Goal: Task Accomplishment & Management: Manage account settings

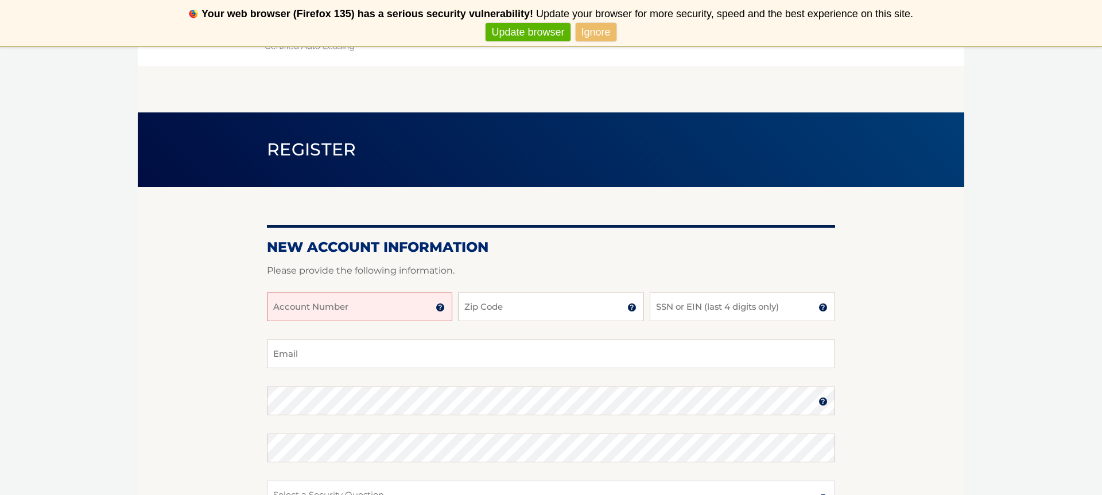
click at [370, 312] on input "Account Number" at bounding box center [359, 307] width 185 height 29
type input "44455998618"
click at [529, 310] on input "Zip Code" at bounding box center [550, 307] width 185 height 29
type input "11005"
click at [674, 309] on input "SSN or EIN (last 4 digits only)" at bounding box center [742, 307] width 185 height 29
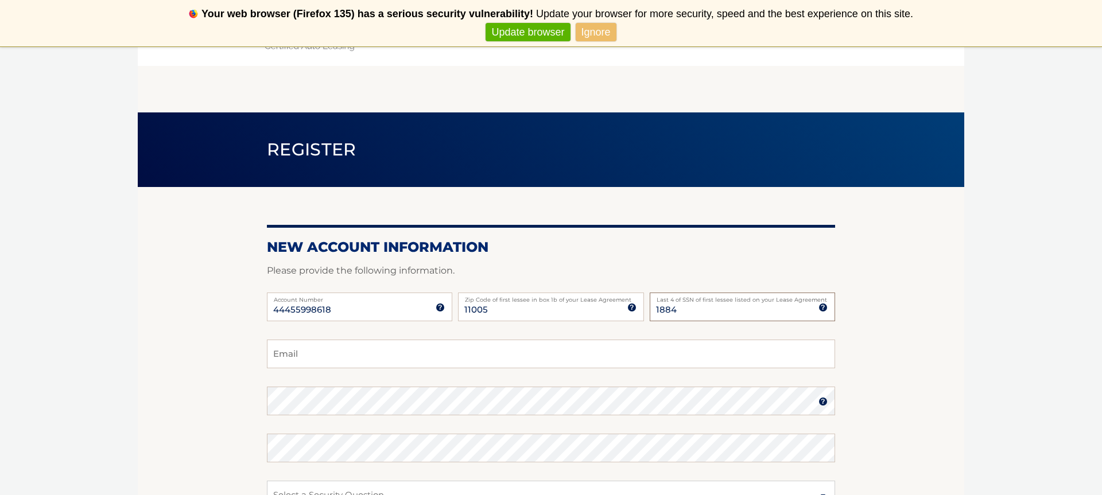
type input "1884"
click at [540, 358] on input "Email" at bounding box center [551, 354] width 568 height 29
type input "[EMAIL_ADDRESS][DOMAIN_NAME]"
click at [602, 28] on link "Ignore" at bounding box center [595, 32] width 41 height 19
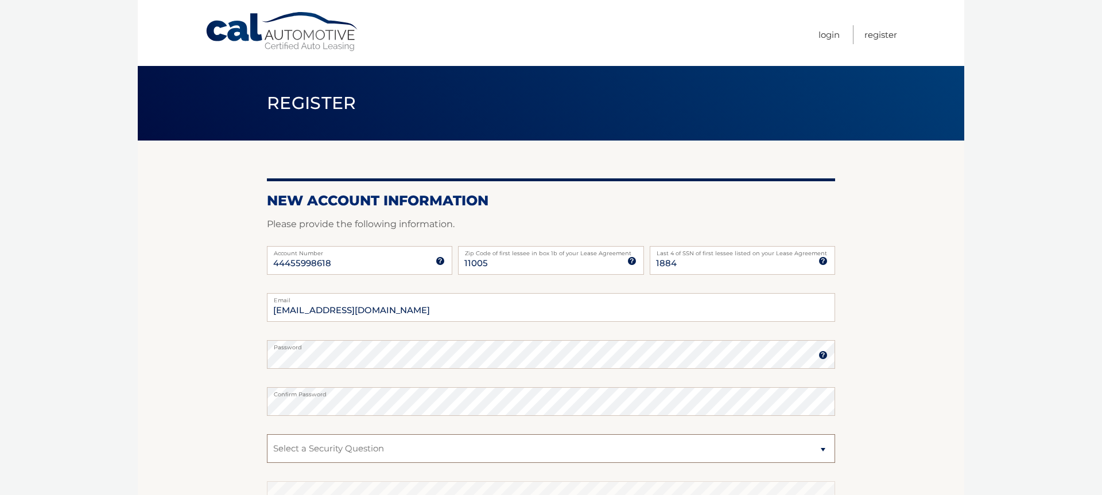
click at [267, 434] on select "Select a Security Question What was the name of your elementary school? What is…" at bounding box center [551, 448] width 568 height 29
select select "2"
click option "What is your mother’s maiden name?" at bounding box center [0, 0] width 0 height 0
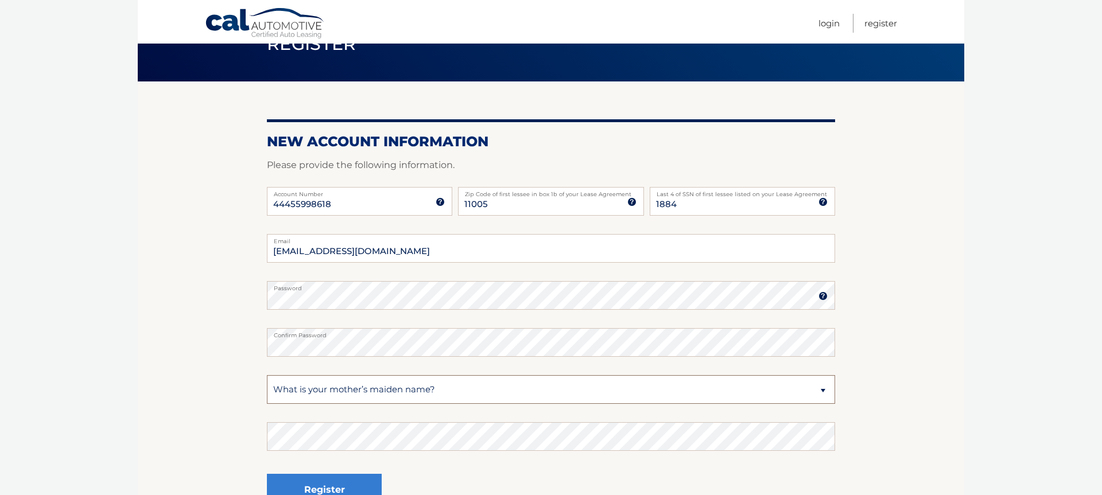
scroll to position [61, 0]
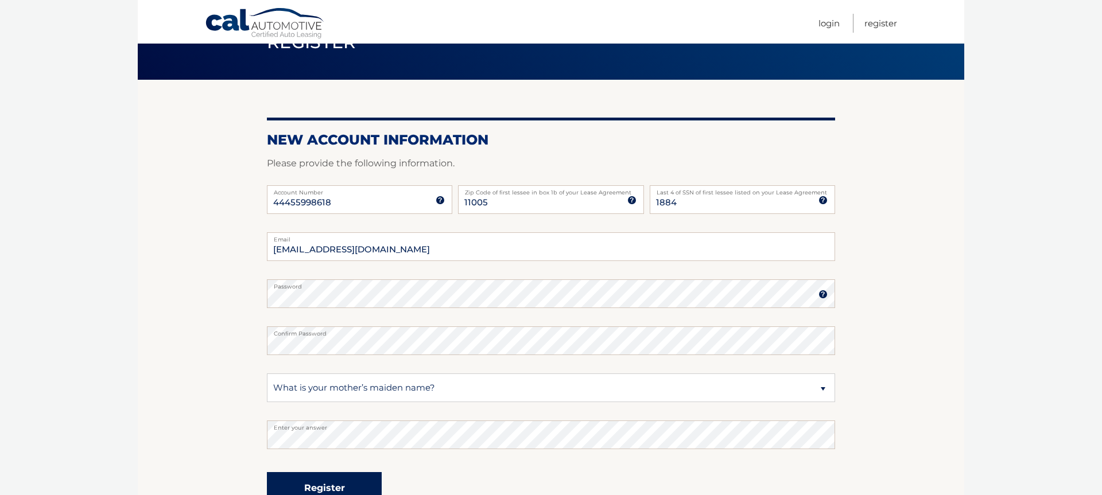
click at [331, 483] on button "Register" at bounding box center [324, 488] width 115 height 32
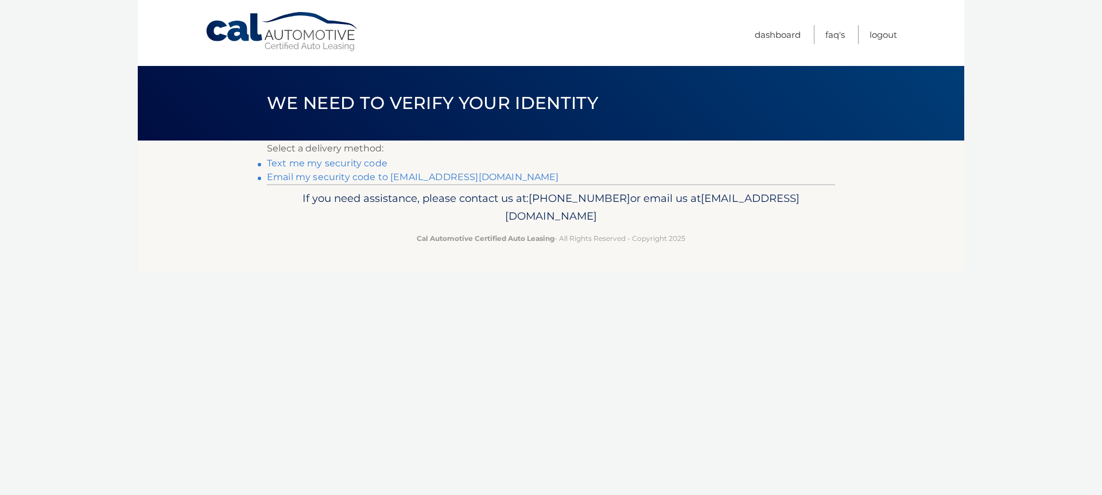
click at [431, 178] on link "Email my security code to s*****@newmanmail.com" at bounding box center [413, 177] width 292 height 11
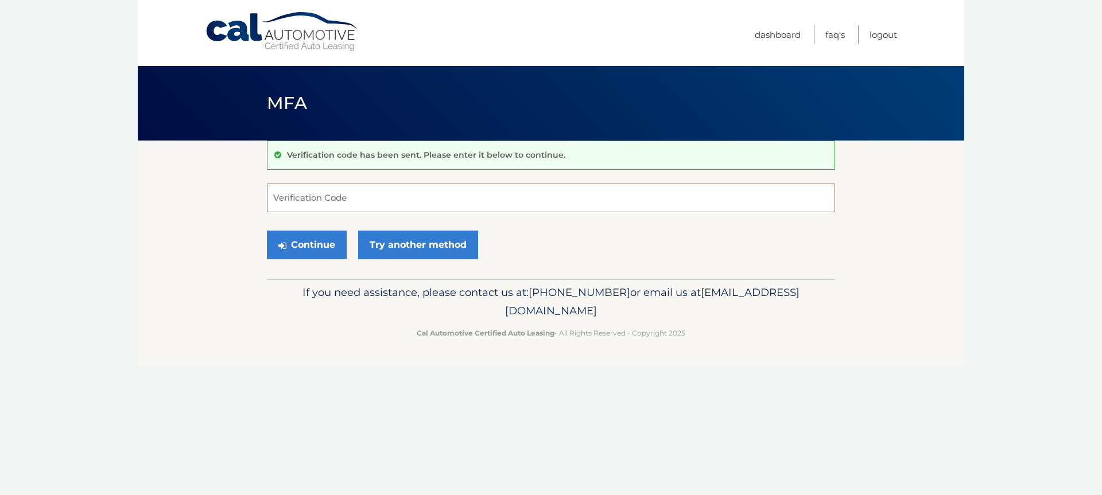
click at [428, 194] on input "Verification Code" at bounding box center [551, 198] width 568 height 29
type input "150202"
click at [313, 245] on button "Continue" at bounding box center [307, 245] width 80 height 29
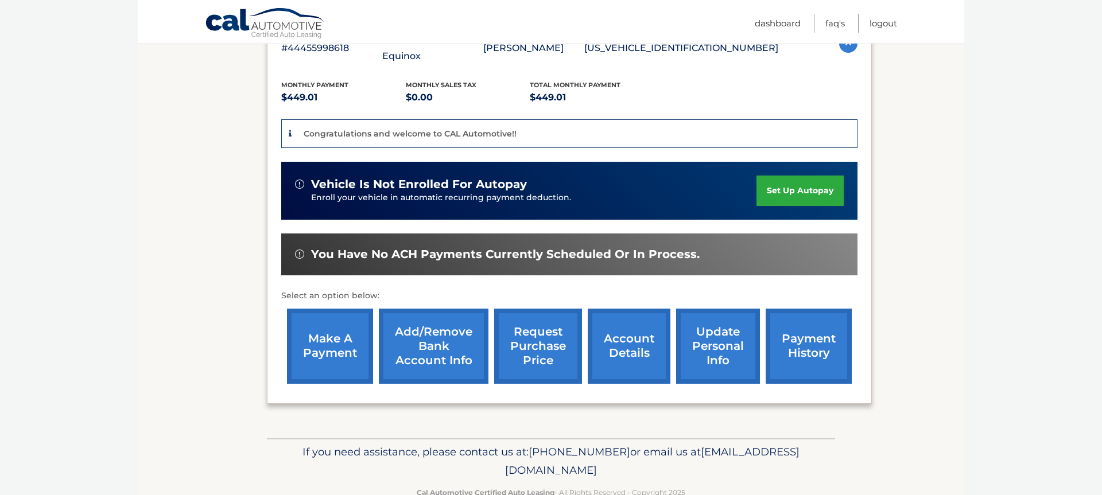
scroll to position [240, 0]
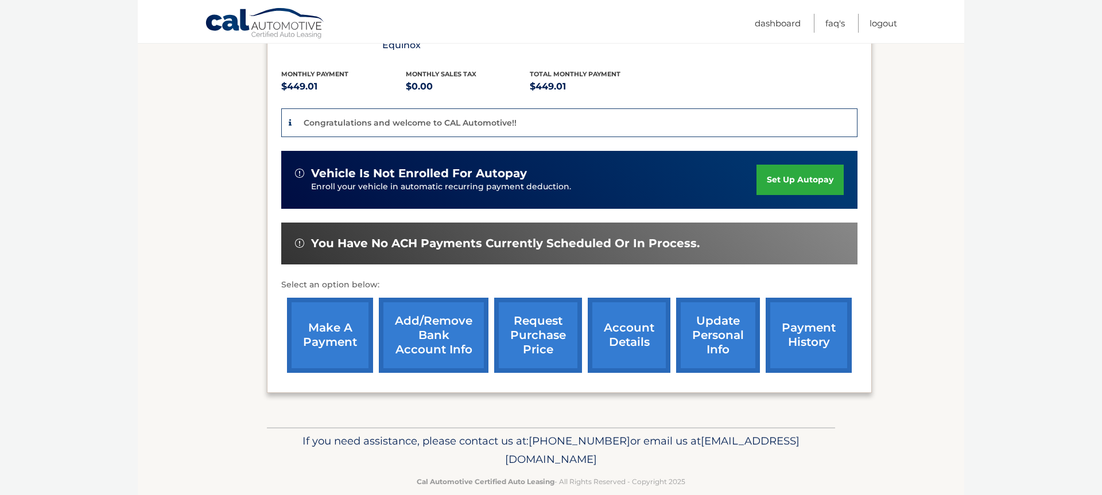
click at [686, 332] on link "update personal info" at bounding box center [718, 335] width 84 height 75
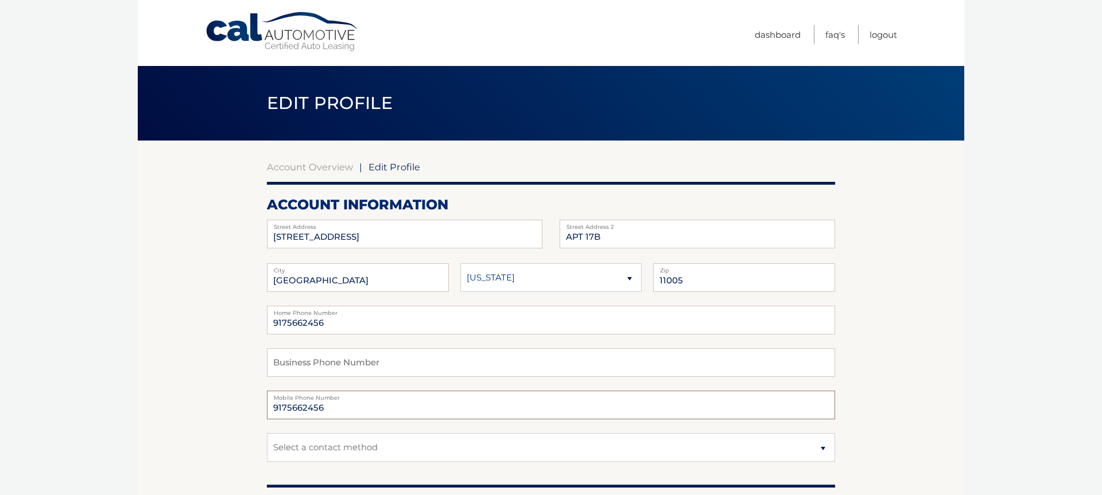
drag, startPoint x: 330, startPoint y: 408, endPoint x: 254, endPoint y: 418, distance: 76.9
click at [267, 418] on input "9175662456" at bounding box center [551, 405] width 568 height 29
type input "9145526767"
select select "1"
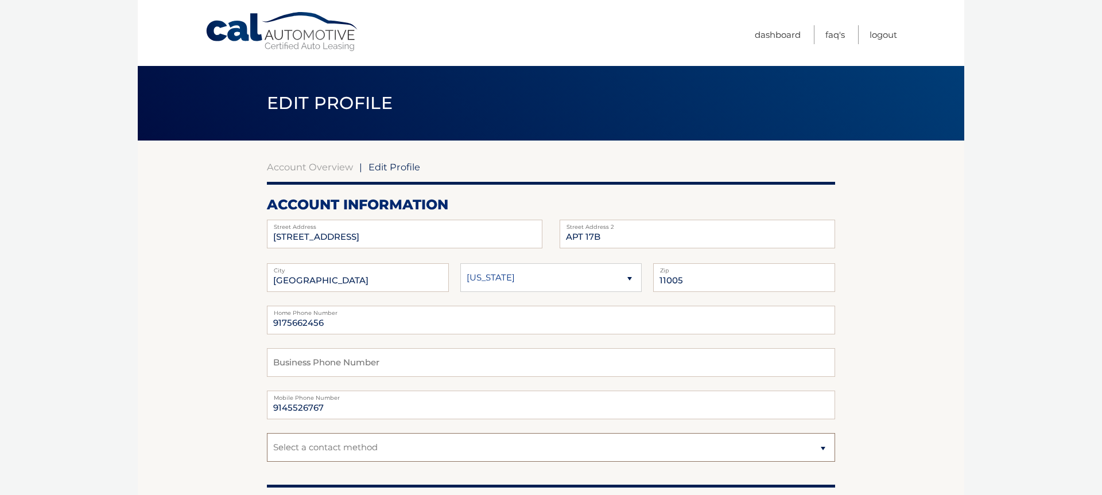
click option "Mobile" at bounding box center [0, 0] width 0 height 0
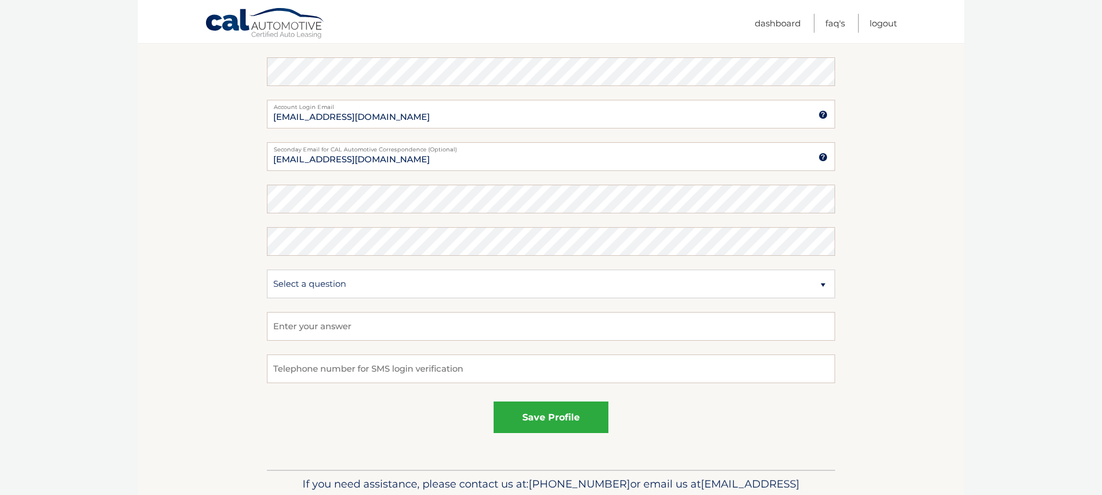
scroll to position [511, 0]
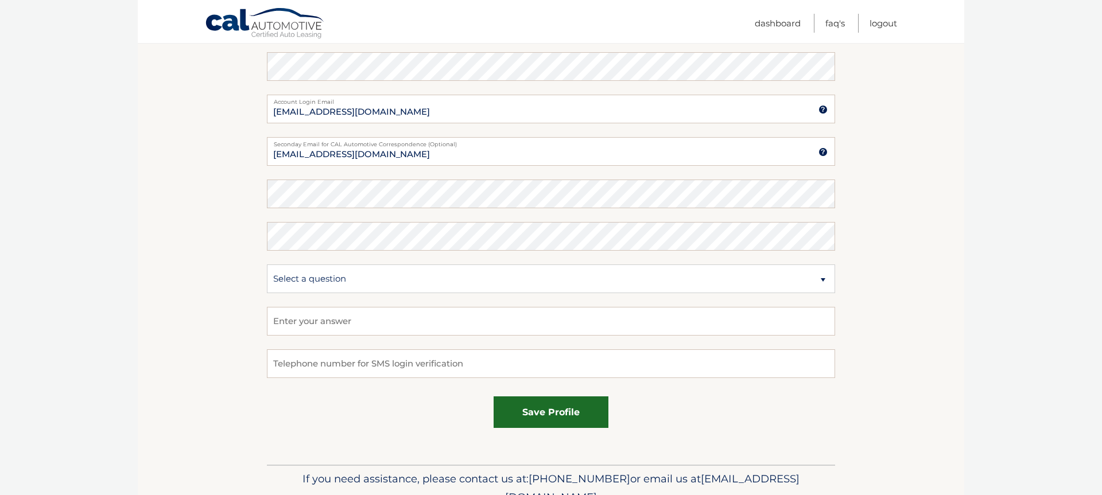
click at [584, 414] on button "save profile" at bounding box center [550, 412] width 115 height 32
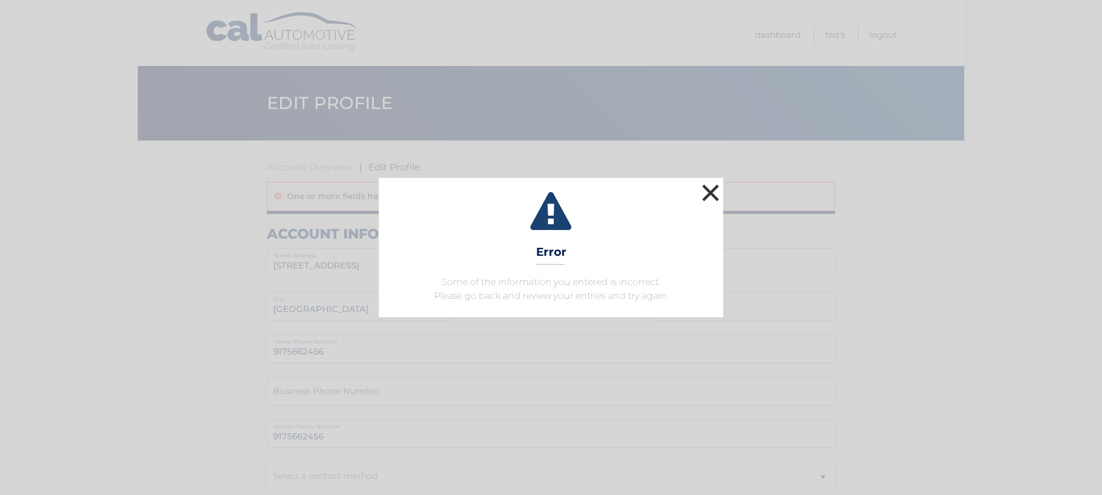
click at [710, 193] on button "×" at bounding box center [710, 192] width 23 height 23
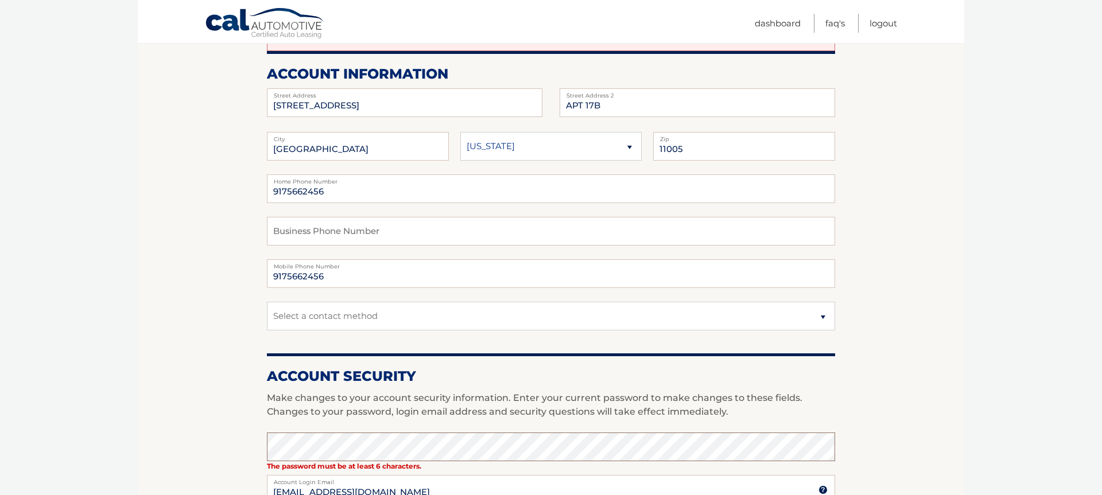
scroll to position [158, 0]
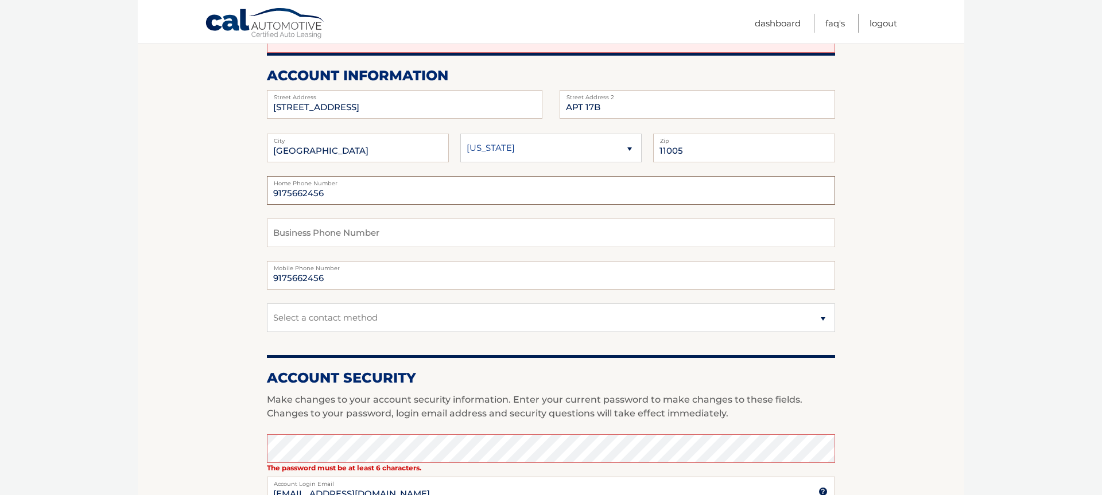
drag, startPoint x: 335, startPoint y: 195, endPoint x: 273, endPoint y: 192, distance: 62.0
click at [273, 192] on input "9175662456" at bounding box center [551, 190] width 568 height 29
drag, startPoint x: 333, startPoint y: 196, endPoint x: 261, endPoint y: 193, distance: 71.8
click at [267, 193] on input "9175662456" at bounding box center [551, 190] width 568 height 29
type input "9145526767"
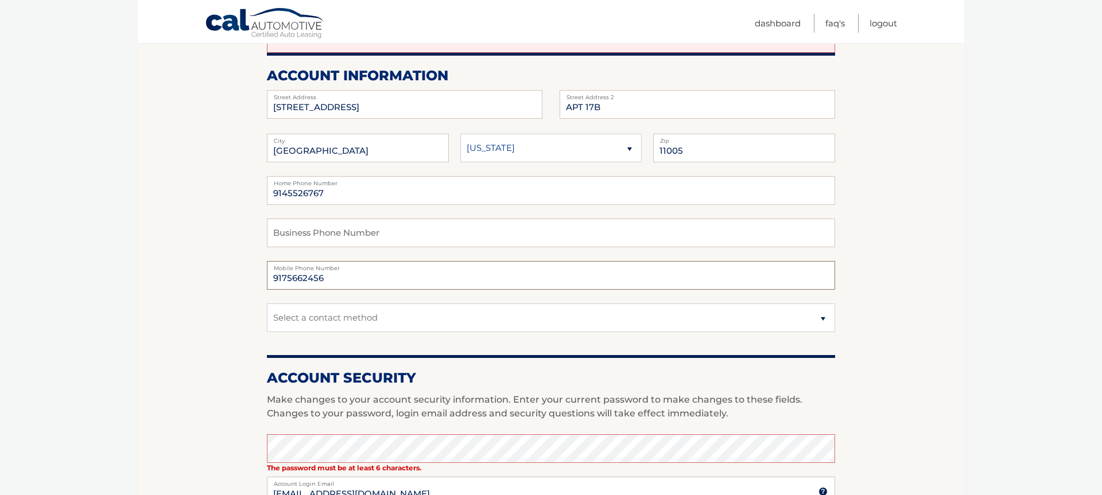
drag, startPoint x: 327, startPoint y: 279, endPoint x: 255, endPoint y: 278, distance: 71.7
click at [267, 278] on input "9175662456" at bounding box center [551, 275] width 568 height 29
type input "9145526767"
click at [232, 304] on section "Account Overview | Edit Profile One or more fields have an error. account infor…" at bounding box center [551, 414] width 826 height 865
select select "1"
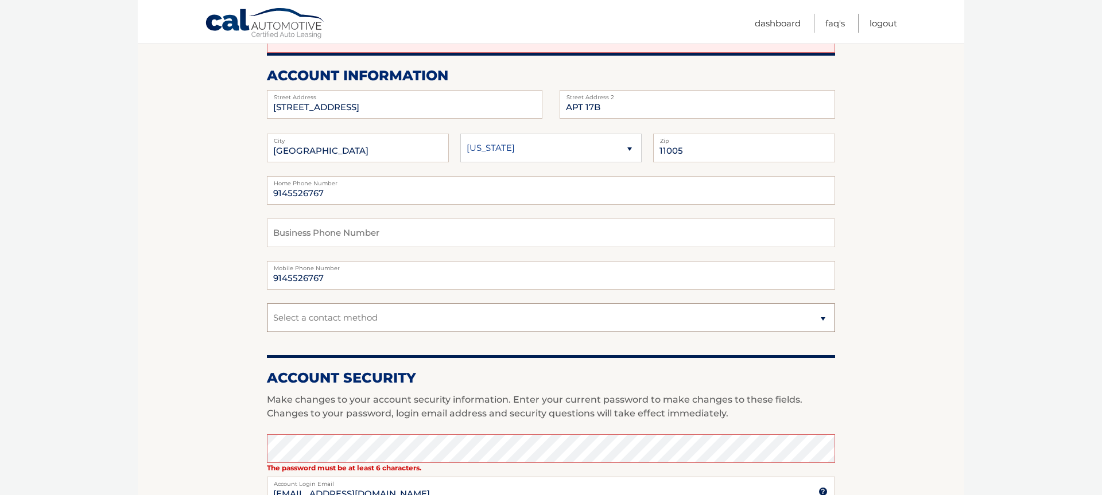
click option "Mobile" at bounding box center [0, 0] width 0 height 0
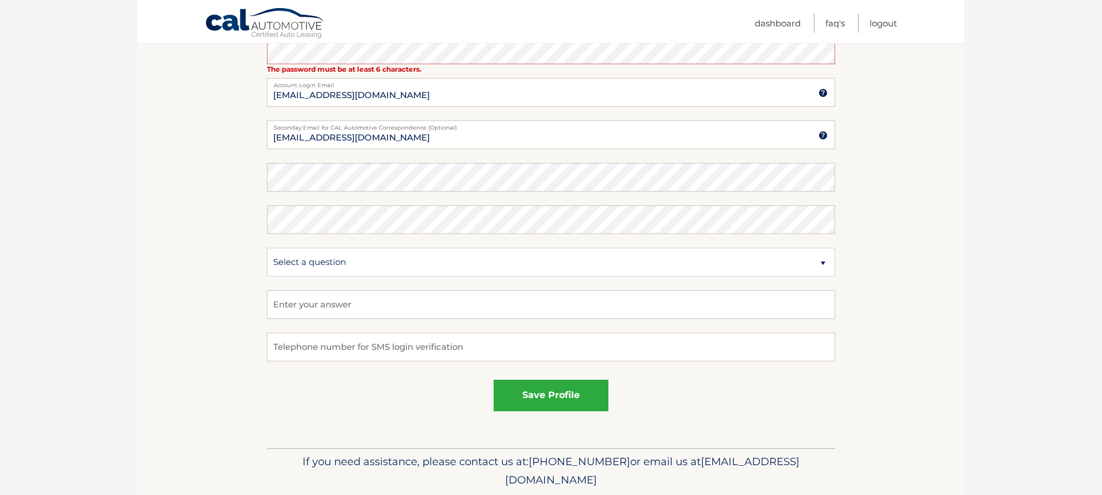
scroll to position [559, 0]
click at [566, 396] on button "save profile" at bounding box center [550, 394] width 115 height 32
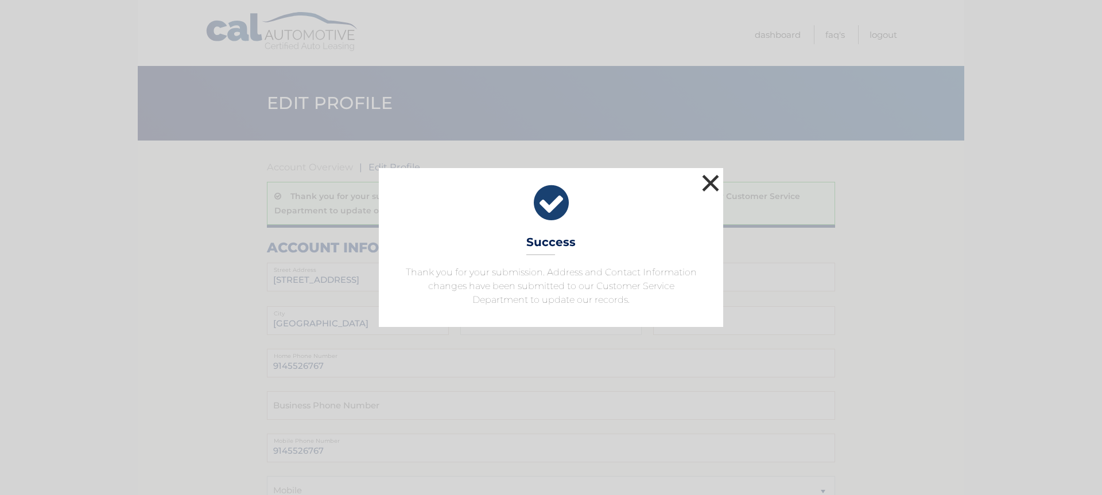
click at [709, 184] on button "×" at bounding box center [710, 183] width 23 height 23
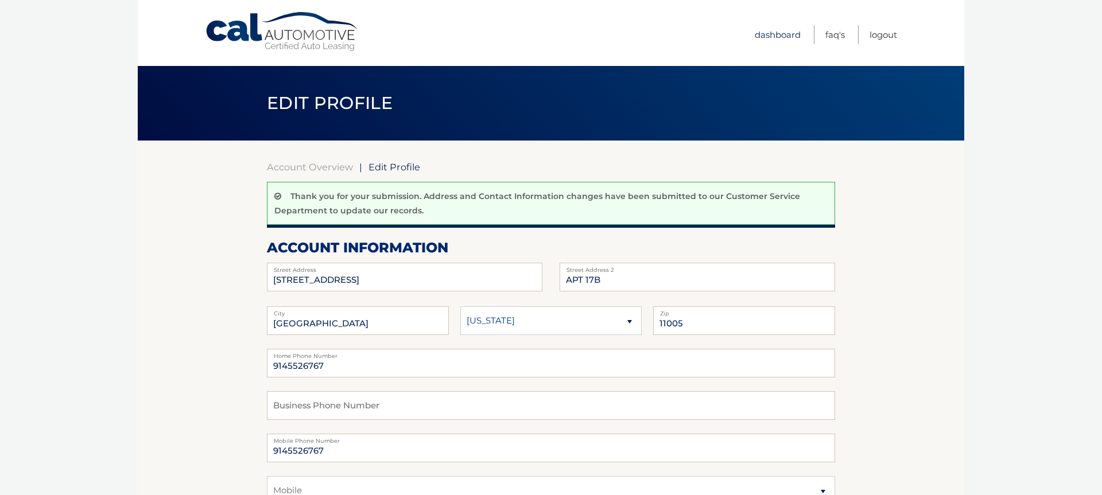
click at [782, 35] on link "Dashboard" at bounding box center [777, 34] width 46 height 19
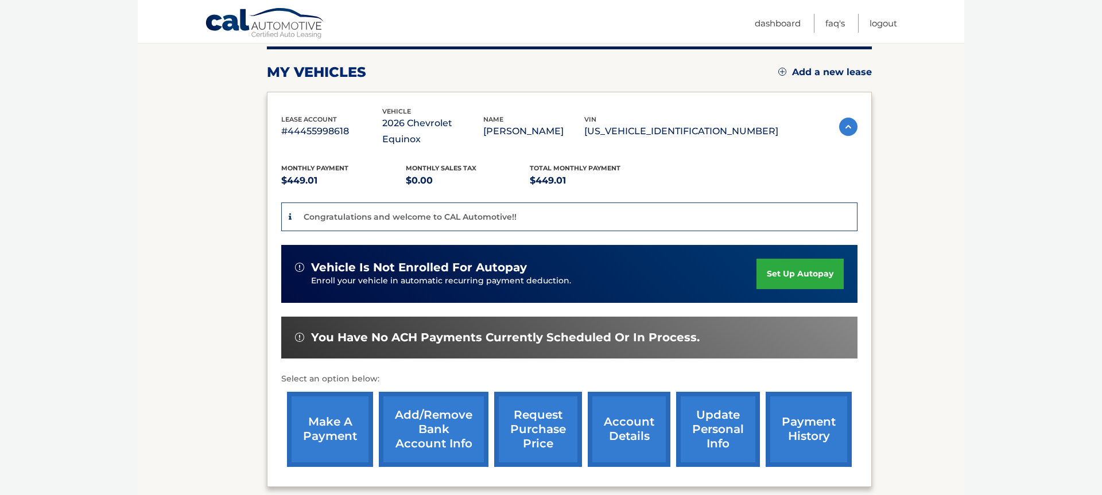
scroll to position [150, 0]
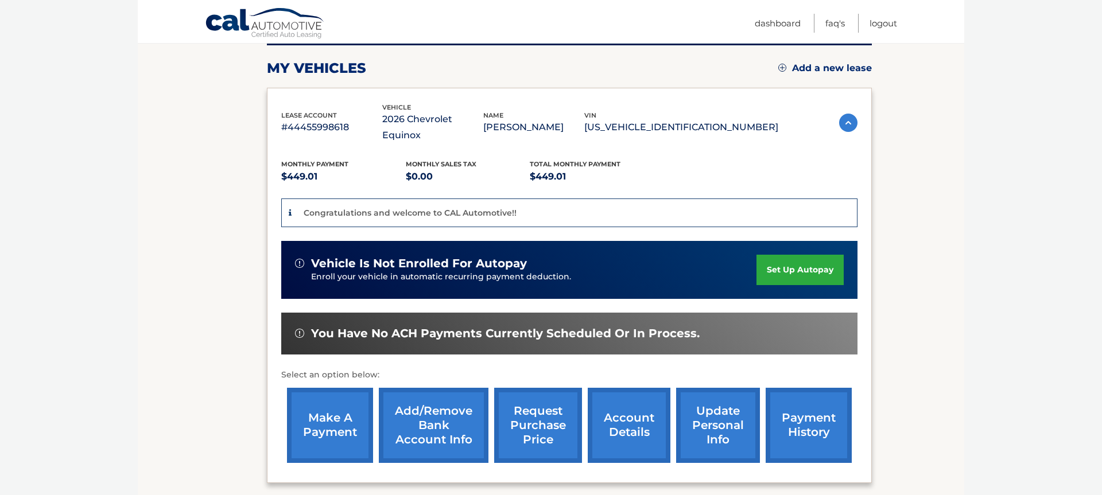
click at [765, 255] on link "set up autopay" at bounding box center [799, 270] width 87 height 30
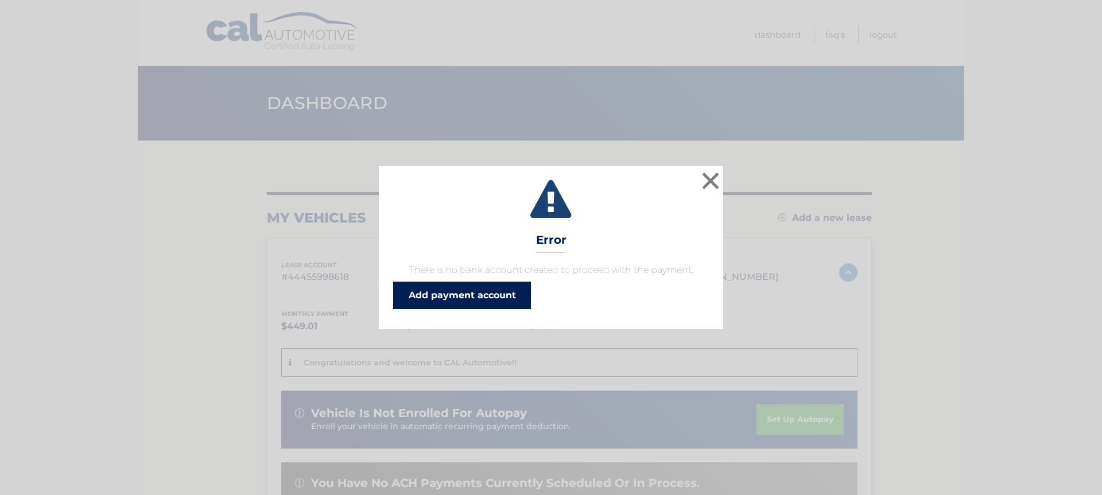
click at [488, 295] on link "Add payment account" at bounding box center [462, 296] width 138 height 28
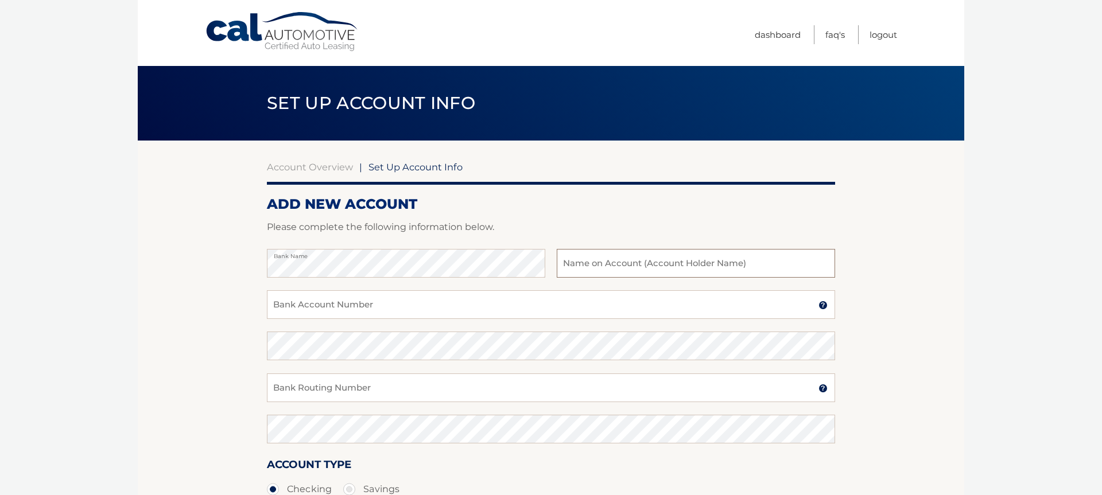
click at [624, 264] on input "text" at bounding box center [696, 263] width 278 height 29
type input "31 [STREET_ADDRESS] LLC"
click at [468, 313] on input "Bank Account Number" at bounding box center [551, 304] width 568 height 29
type input "667991593"
click at [401, 388] on input "Bank Routing Number" at bounding box center [551, 388] width 568 height 29
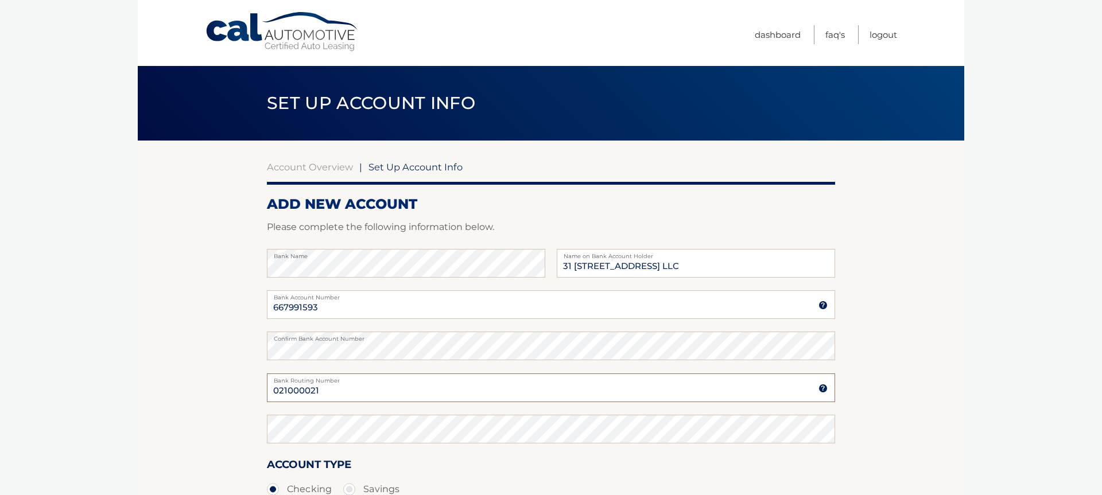
type input "021000021"
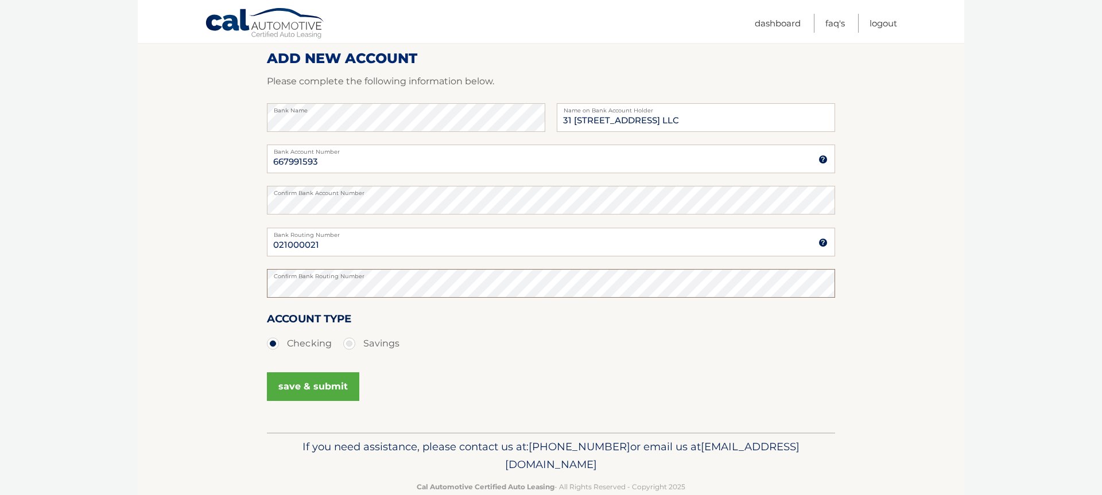
scroll to position [146, 0]
click at [319, 387] on button "save & submit" at bounding box center [313, 386] width 92 height 29
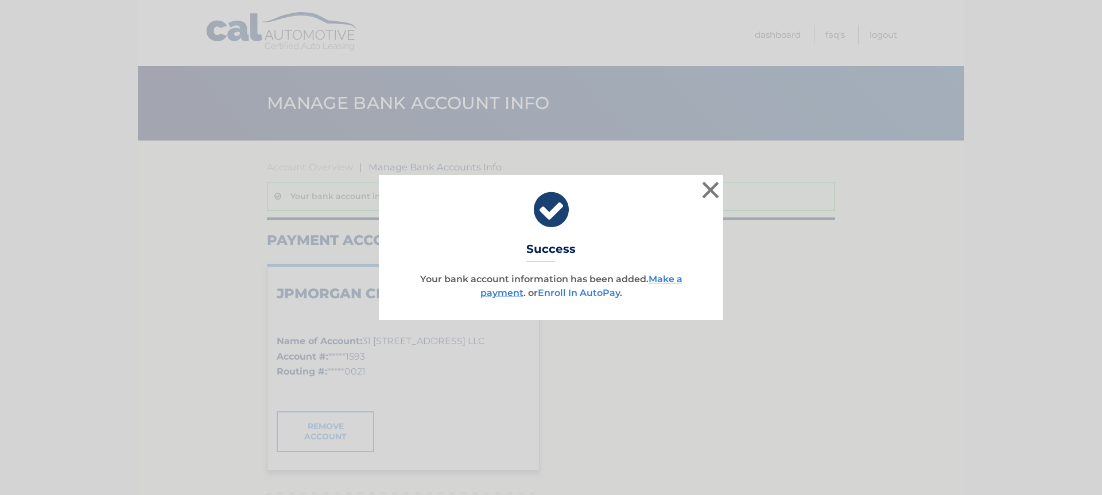
click at [592, 294] on link "Enroll In AutoPay" at bounding box center [579, 292] width 82 height 11
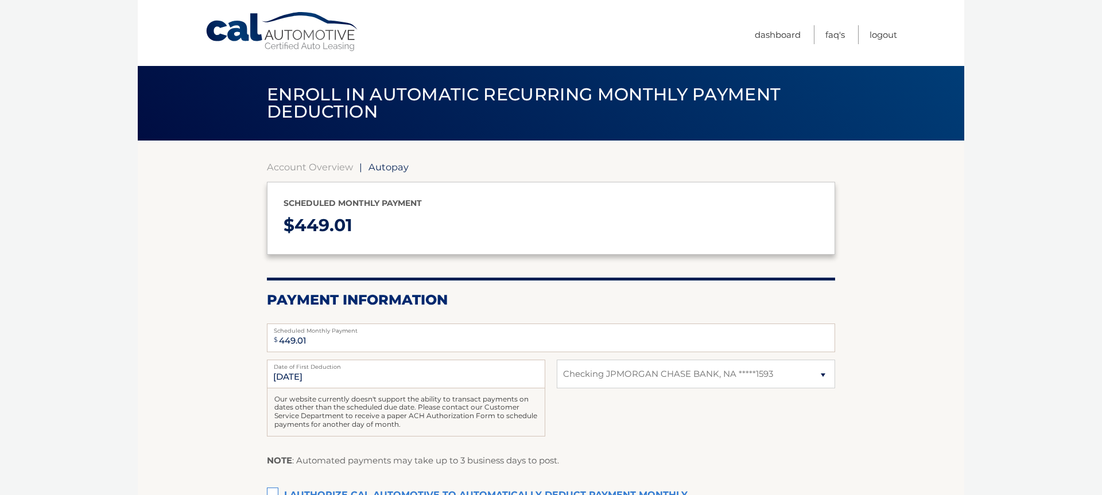
select select "MmM2NDEyZjQtODFmYy00NzNmLTk3OTItNjQ5YThhZDQyMmNj"
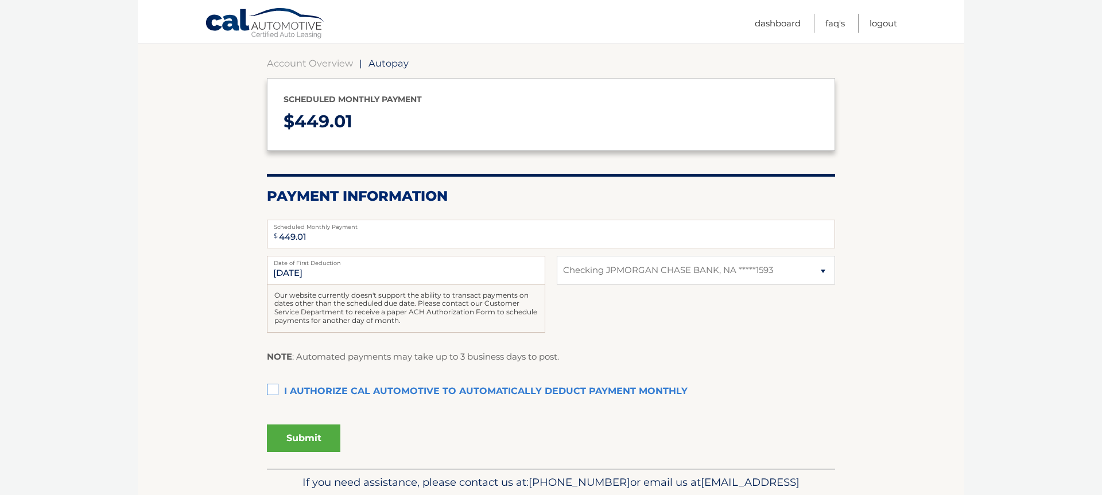
scroll to position [118, 0]
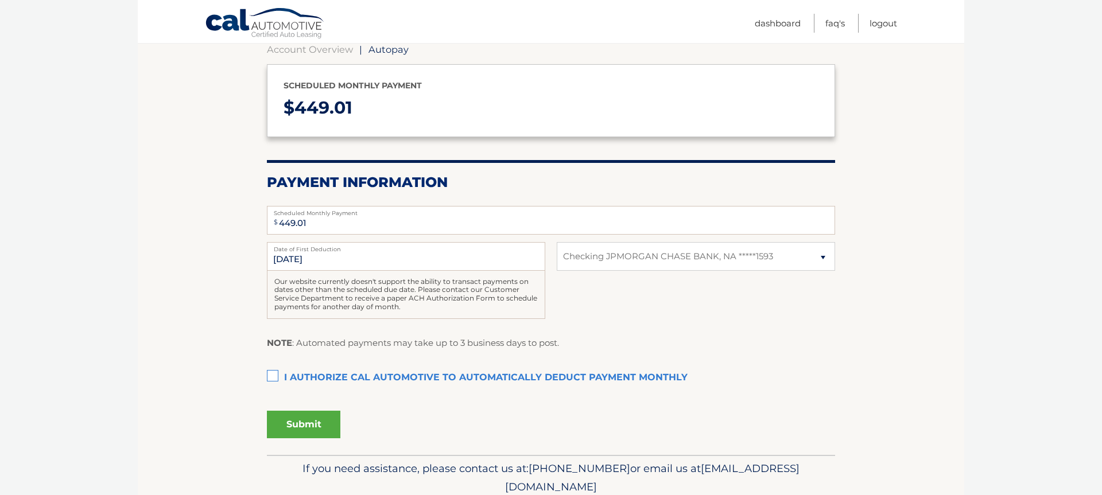
click at [277, 375] on label "I authorize cal automotive to automatically deduct payment monthly This checkbo…" at bounding box center [551, 378] width 568 height 23
click at [0, 0] on input "I authorize cal automotive to automatically deduct payment monthly This checkbo…" at bounding box center [0, 0] width 0 height 0
click at [305, 425] on button "Submit" at bounding box center [303, 425] width 73 height 28
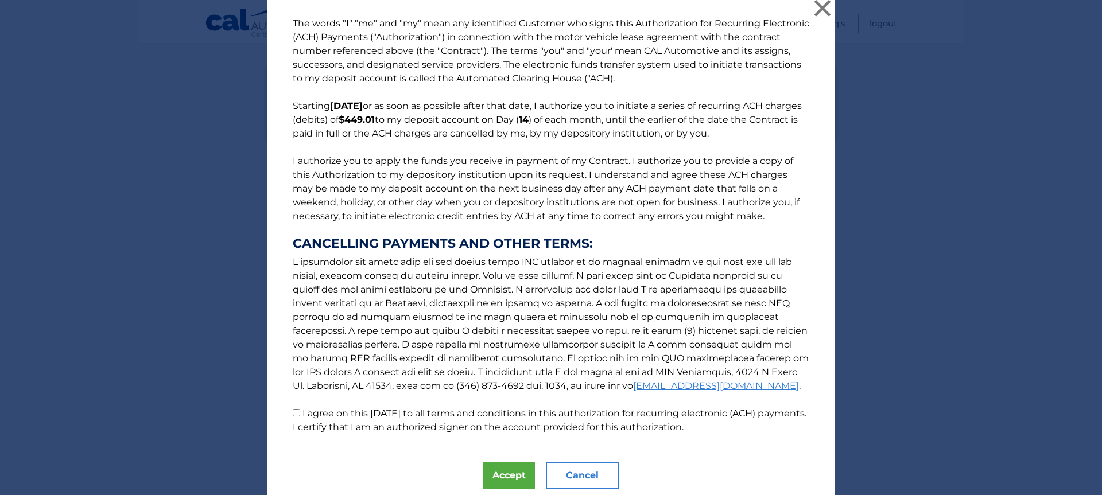
scroll to position [8, 0]
click at [298, 414] on input "I agree on this 09/03/2025 to all terms and conditions in this authorization fo…" at bounding box center [296, 411] width 7 height 7
checkbox input "true"
click at [510, 475] on button "Accept" at bounding box center [509, 475] width 52 height 28
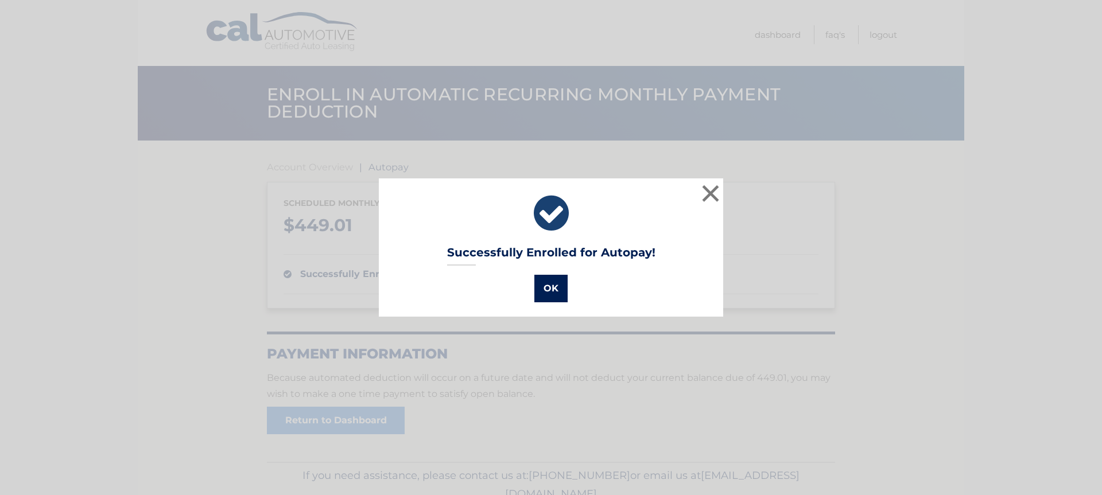
click at [558, 287] on button "OK" at bounding box center [550, 289] width 33 height 28
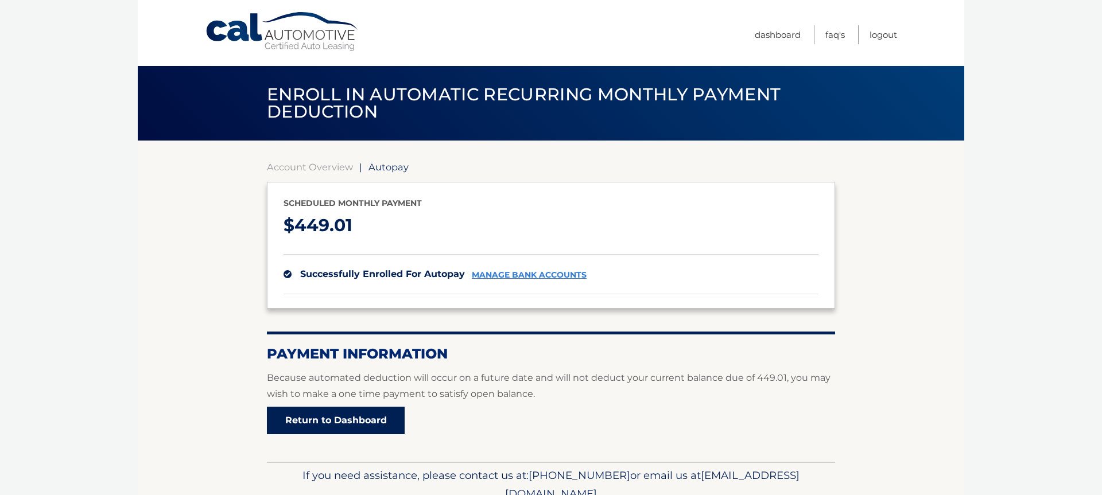
click at [387, 419] on link "Return to Dashboard" at bounding box center [336, 421] width 138 height 28
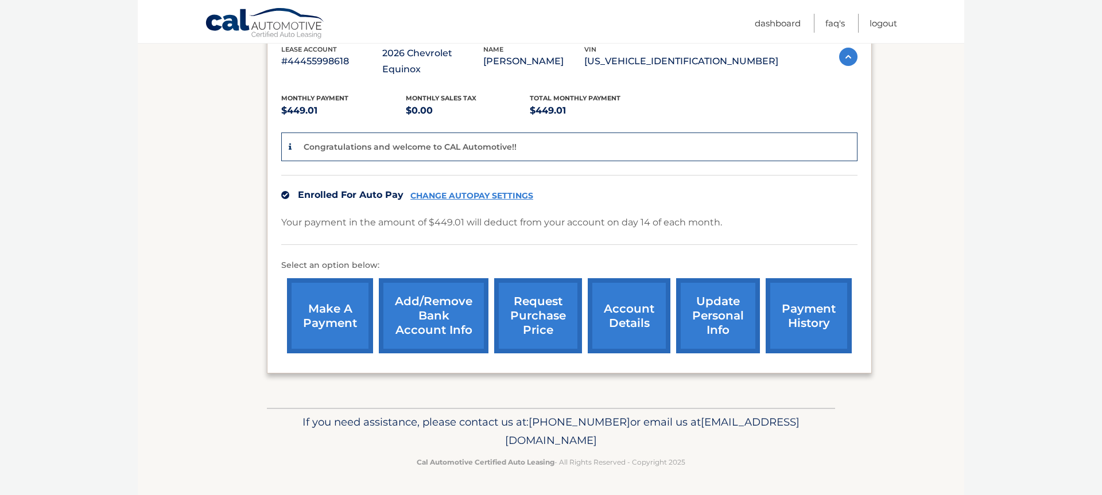
scroll to position [228, 0]
click at [603, 297] on link "account details" at bounding box center [629, 315] width 83 height 75
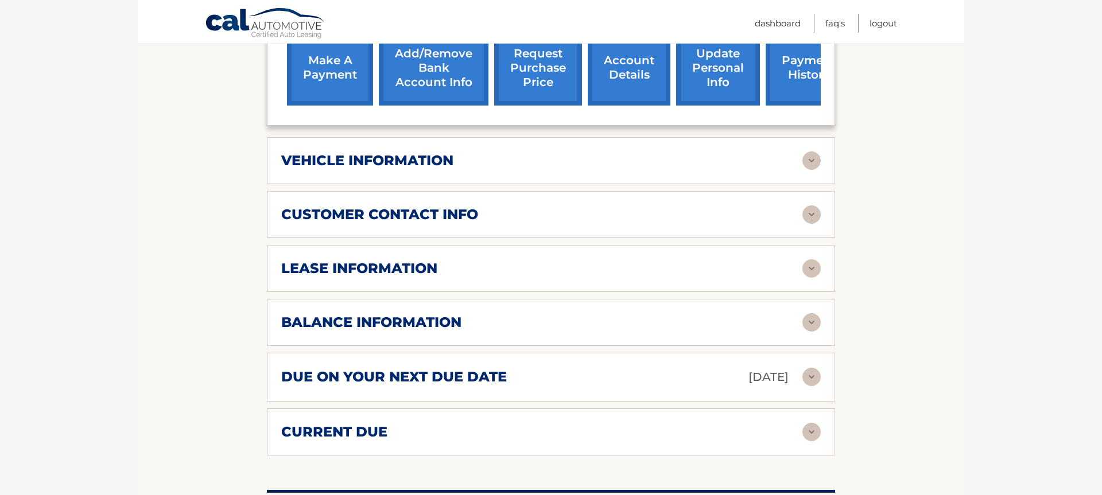
scroll to position [443, 0]
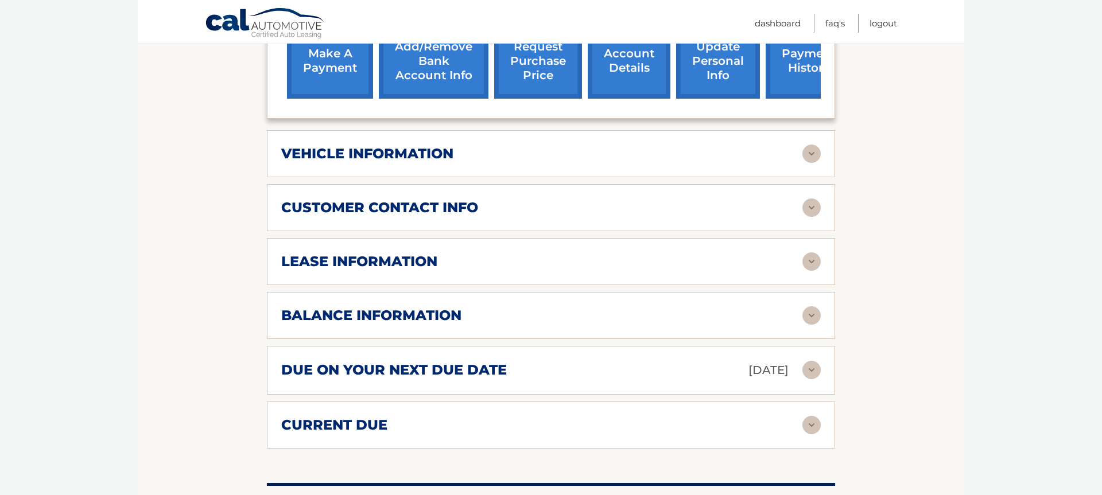
click at [809, 271] on img at bounding box center [811, 261] width 18 height 18
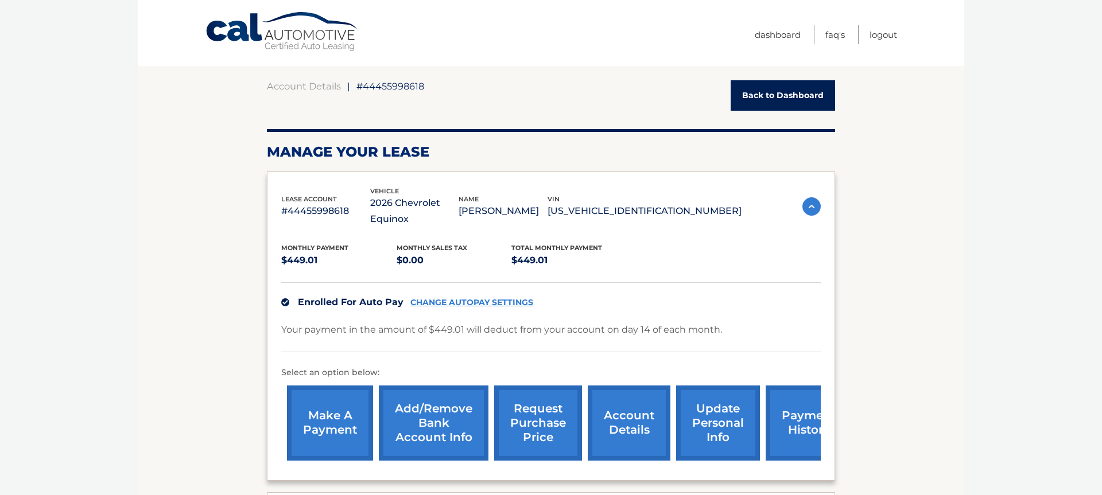
scroll to position [0, 0]
